Goal: Task Accomplishment & Management: Use online tool/utility

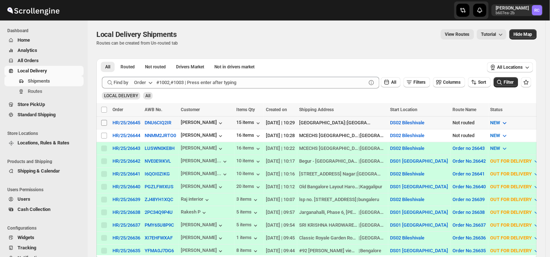
click at [102, 126] on input "Select shipment" at bounding box center [104, 123] width 6 height 6
checkbox input "true"
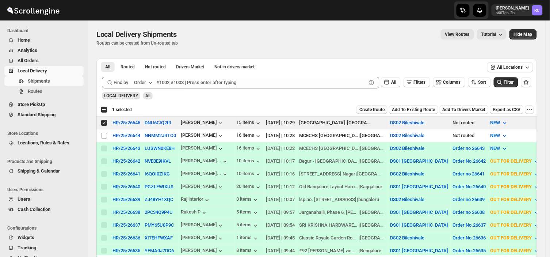
click at [360, 113] on span "Create Route" at bounding box center [372, 110] width 25 height 6
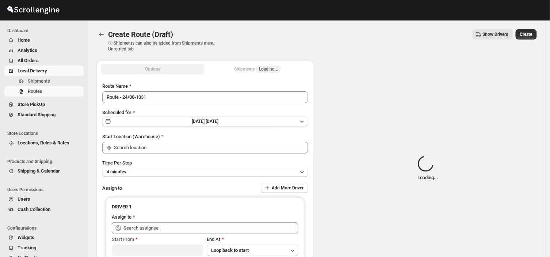
type input "DS02 Bileshivale"
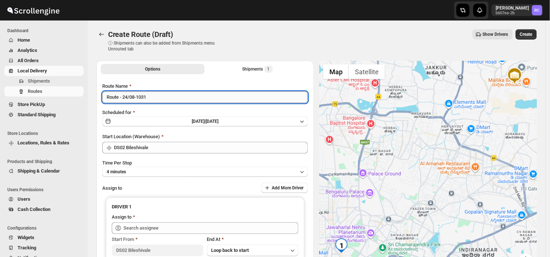
click at [150, 97] on input "Route - 24/08-1031" at bounding box center [205, 97] width 206 height 12
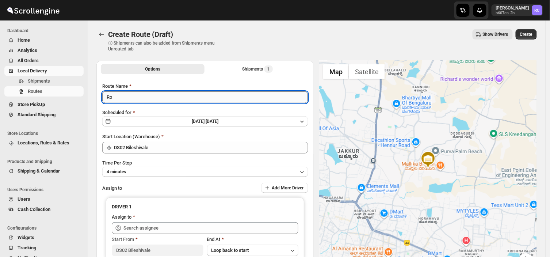
type input "R"
type input "Order no 26645"
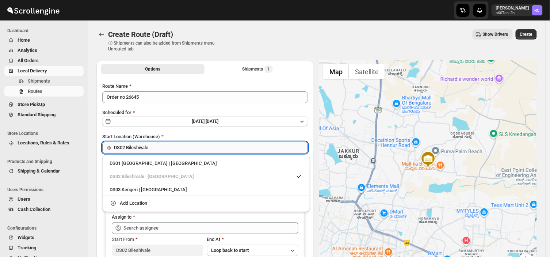
click at [154, 147] on input "DS02 Bileshivale" at bounding box center [211, 148] width 194 height 12
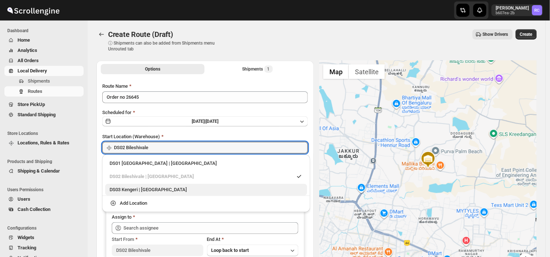
click at [126, 189] on div "DS03 Kengeri | [GEOGRAPHIC_DATA]" at bounding box center [206, 189] width 193 height 7
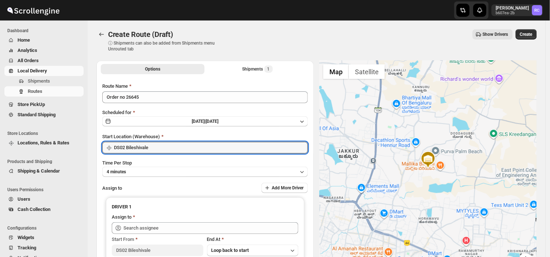
type input "DS03 Kengeri"
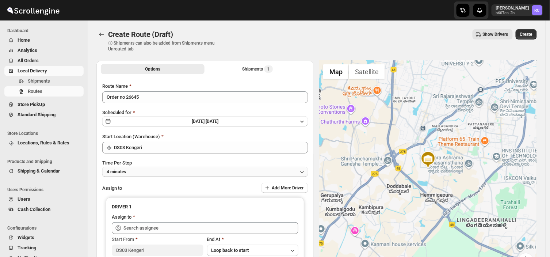
click at [132, 172] on button "4 minutes" at bounding box center [205, 172] width 206 height 10
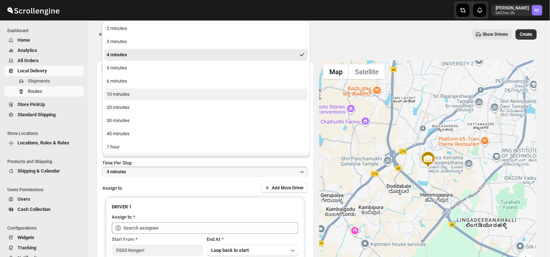
click at [118, 90] on button "10 minutes" at bounding box center [207, 94] width 204 height 12
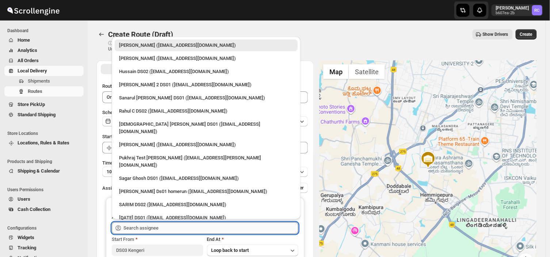
click at [174, 228] on input "text" at bounding box center [211, 228] width 175 height 12
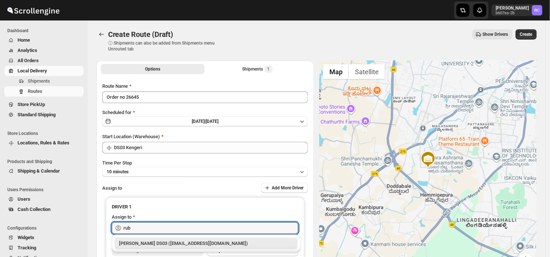
click at [155, 243] on div "[PERSON_NAME] DS03 ([EMAIL_ADDRESS][DOMAIN_NAME])" at bounding box center [206, 243] width 174 height 7
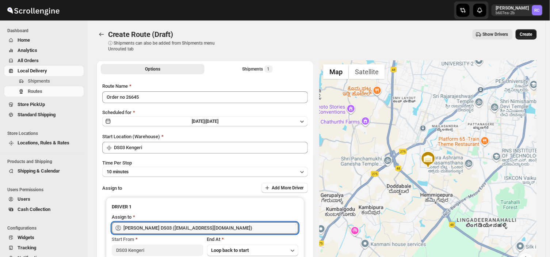
type input "[PERSON_NAME] DS03 ([EMAIL_ADDRESS][DOMAIN_NAME])"
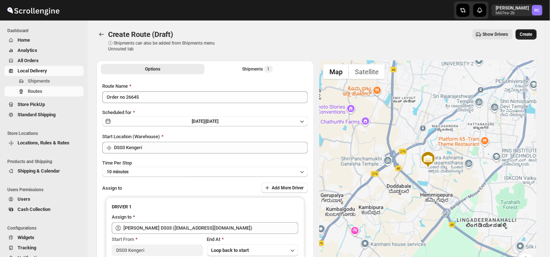
click at [531, 32] on span "Create" at bounding box center [526, 34] width 12 height 6
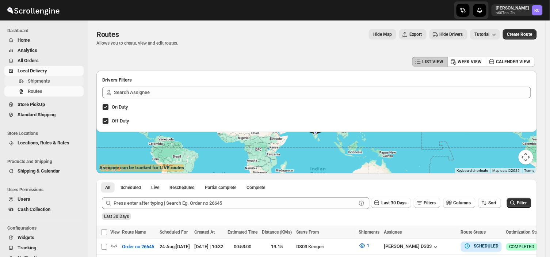
click at [51, 82] on span "Shipments" at bounding box center [55, 80] width 54 height 7
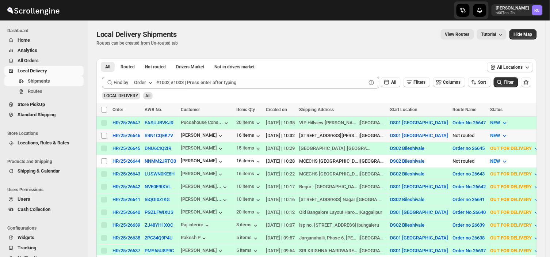
click at [102, 138] on input "Select shipment" at bounding box center [104, 136] width 6 height 6
checkbox input "true"
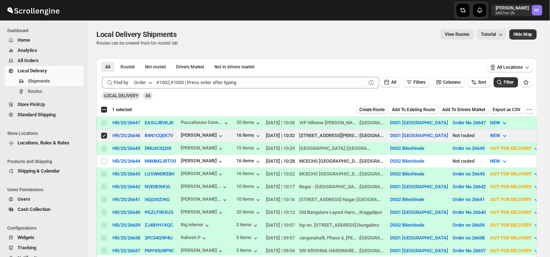
click at [360, 113] on span "Create Route" at bounding box center [372, 110] width 25 height 6
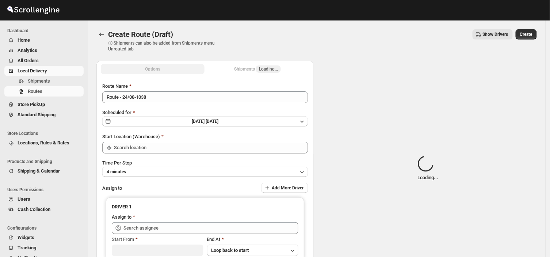
type input "DS01 [GEOGRAPHIC_DATA]"
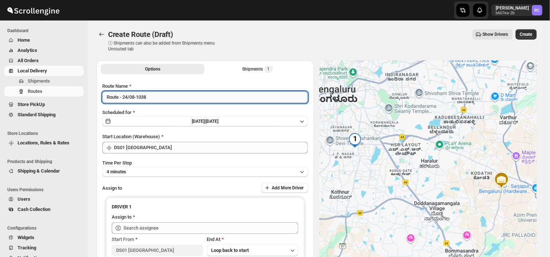
click at [152, 94] on input "Route - 24/08-1038" at bounding box center [205, 97] width 206 height 12
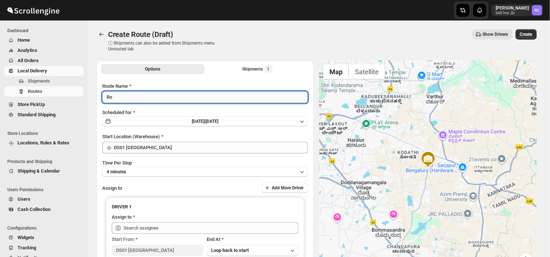
type input "R"
type input "Order no 26646"
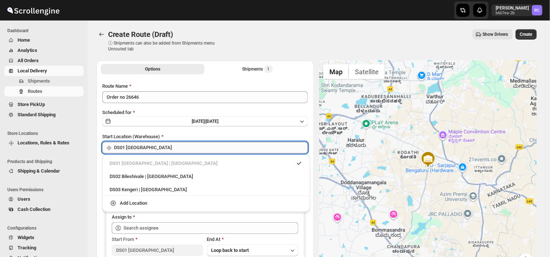
click at [155, 147] on input "DS01 [GEOGRAPHIC_DATA]" at bounding box center [211, 148] width 194 height 12
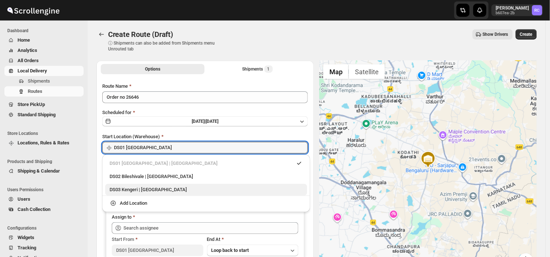
click at [132, 188] on div "DS03 Kengeri | [GEOGRAPHIC_DATA]" at bounding box center [206, 189] width 193 height 7
type input "DS03 Kengeri"
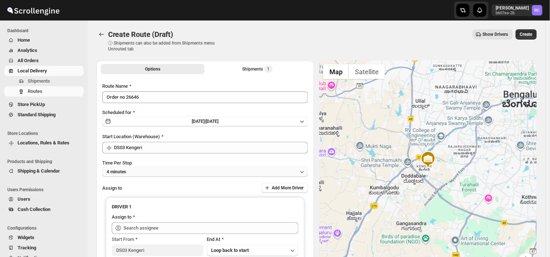
click at [128, 173] on button "4 minutes" at bounding box center [205, 172] width 206 height 10
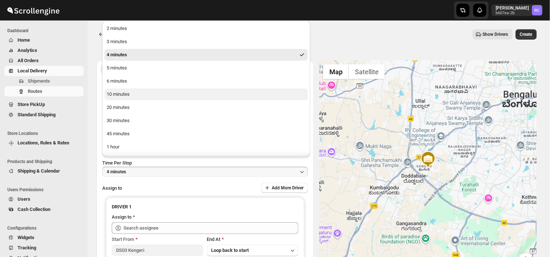
click at [120, 94] on div "10 minutes" at bounding box center [118, 94] width 23 height 7
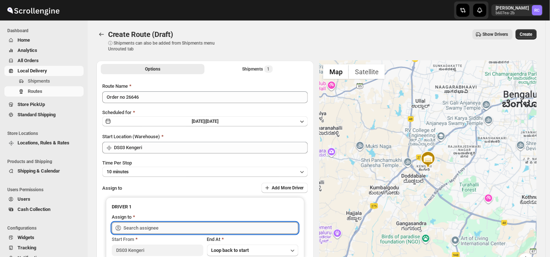
click at [159, 227] on input "text" at bounding box center [211, 228] width 175 height 12
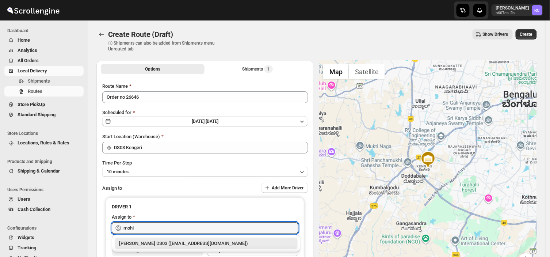
click at [163, 242] on div "[PERSON_NAME] DS03 ([EMAIL_ADDRESS][DOMAIN_NAME])" at bounding box center [206, 243] width 174 height 7
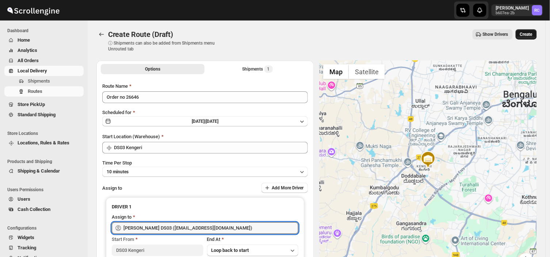
type input "[PERSON_NAME] DS03 ([EMAIL_ADDRESS][DOMAIN_NAME])"
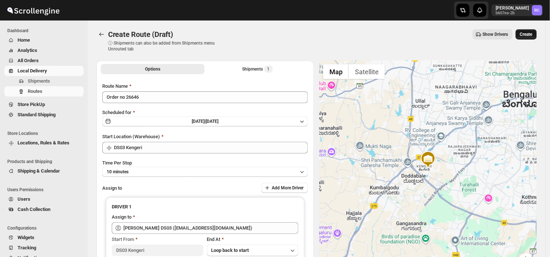
click at [533, 31] on span "Create" at bounding box center [526, 34] width 12 height 6
